Goal: Register for event/course

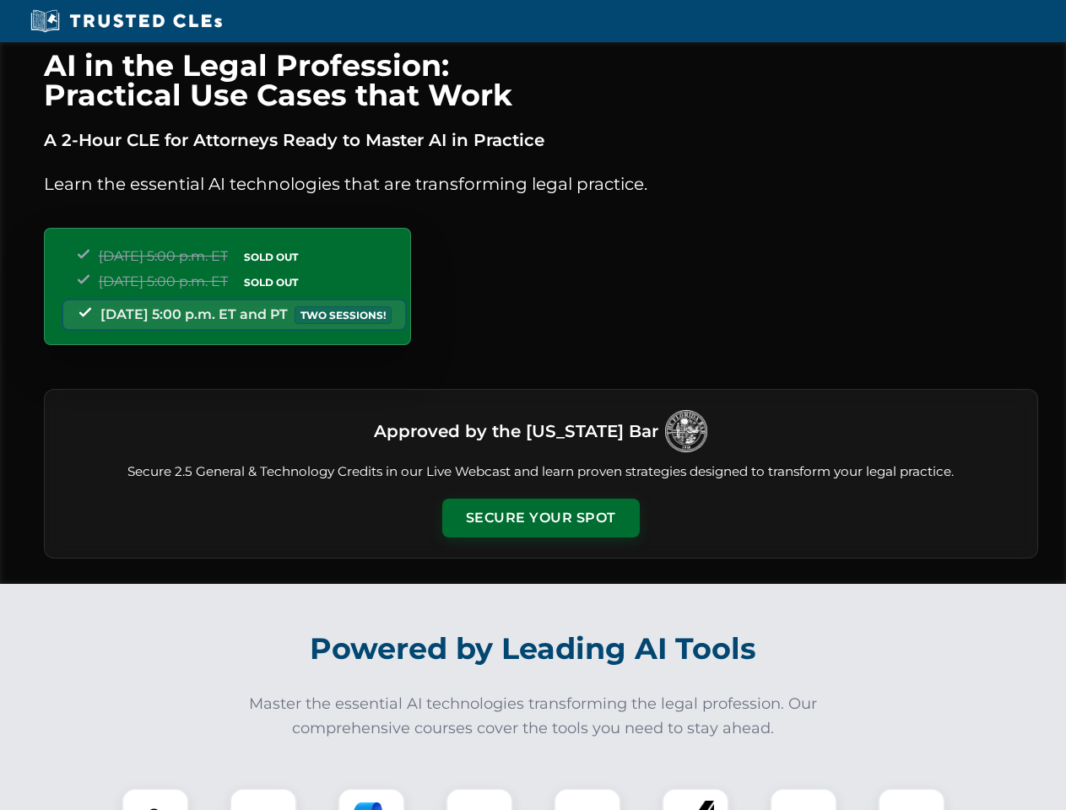
click at [540, 518] on button "Secure Your Spot" at bounding box center [541, 518] width 198 height 39
click at [155, 799] on img at bounding box center [155, 822] width 49 height 49
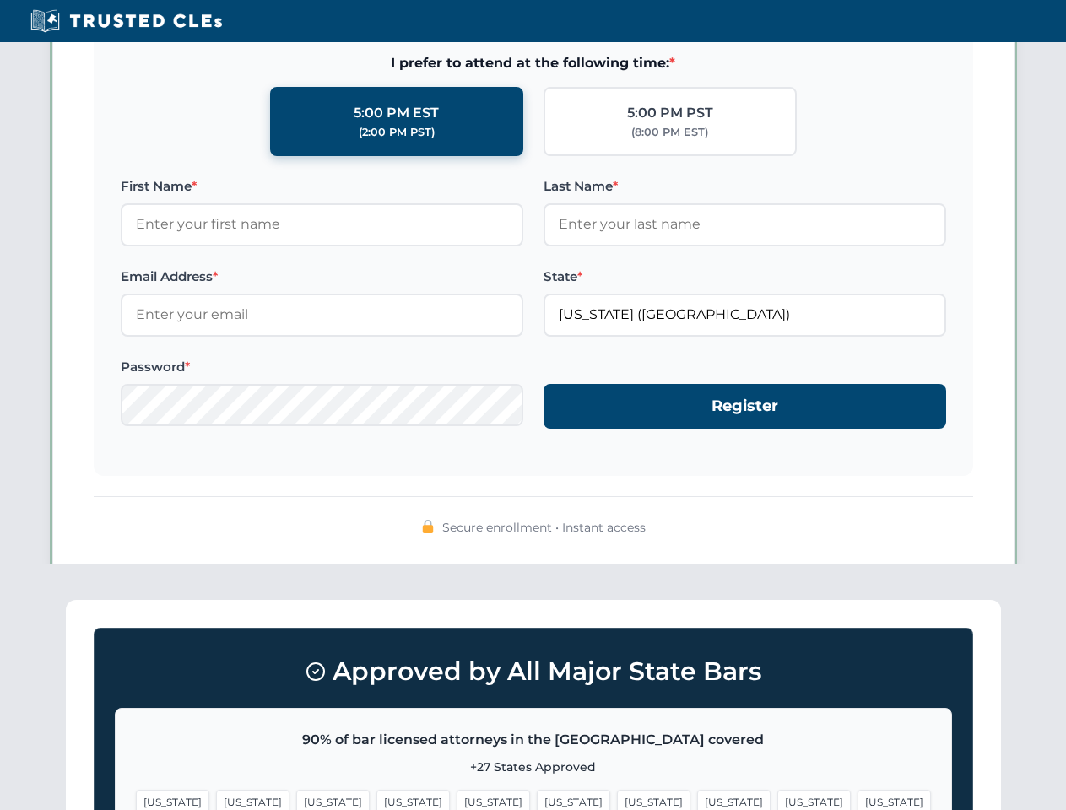
click at [617, 799] on span "[US_STATE]" at bounding box center [653, 802] width 73 height 24
click at [778, 799] on span "[US_STATE]" at bounding box center [814, 802] width 73 height 24
